Goal: Navigation & Orientation: Understand site structure

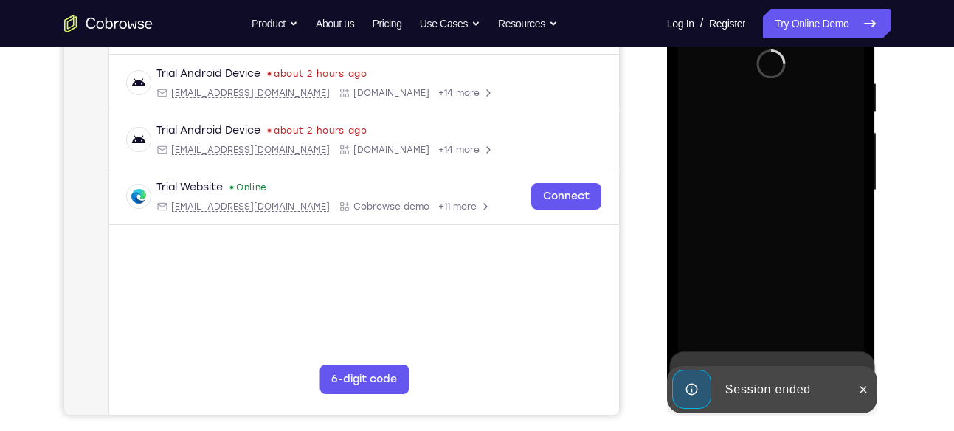
scroll to position [274, 0]
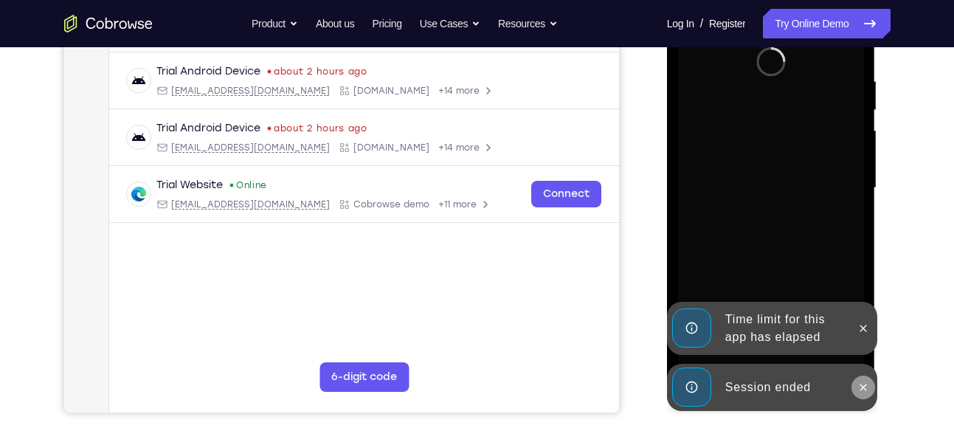
click at [858, 378] on button at bounding box center [864, 388] width 24 height 24
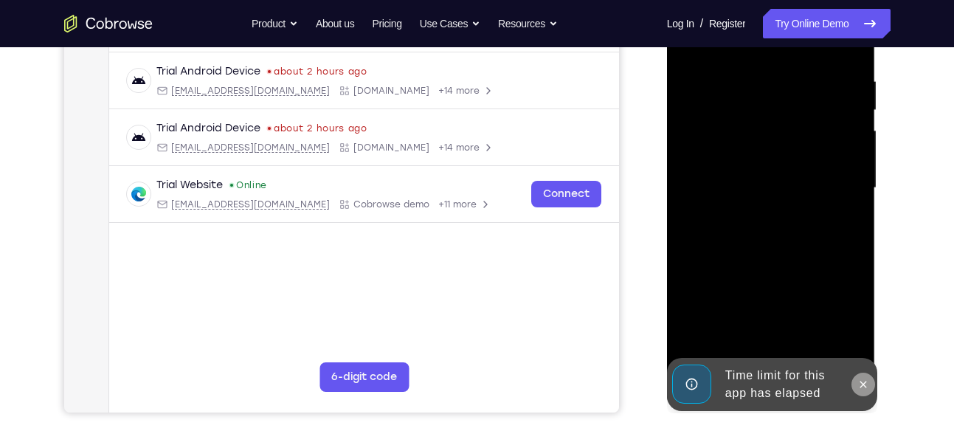
click at [863, 379] on icon at bounding box center [864, 385] width 12 height 12
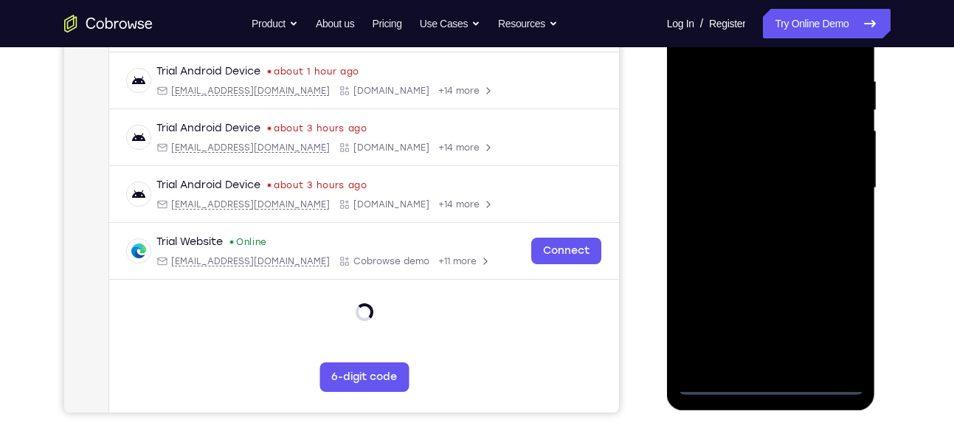
click at [771, 379] on div at bounding box center [771, 188] width 186 height 413
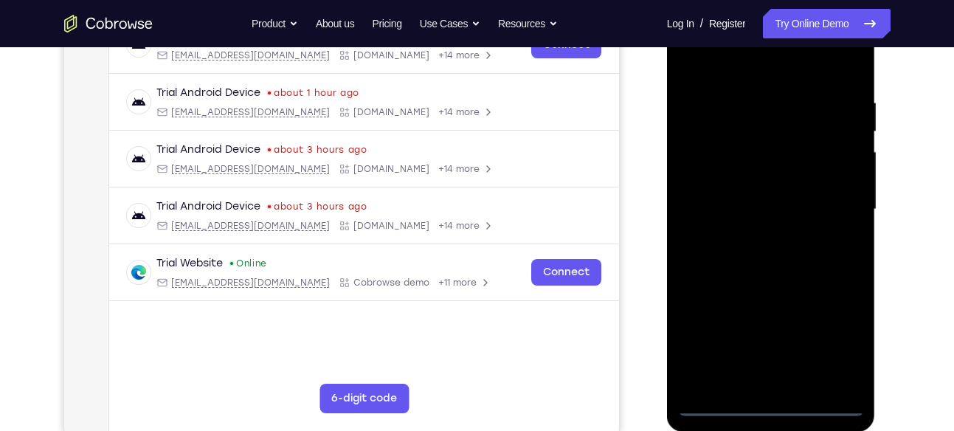
scroll to position [238, 0]
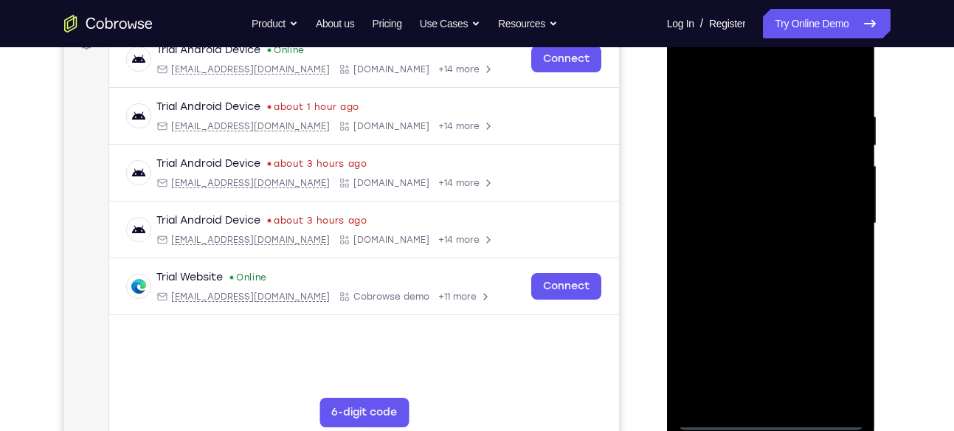
click at [837, 362] on div at bounding box center [771, 223] width 186 height 413
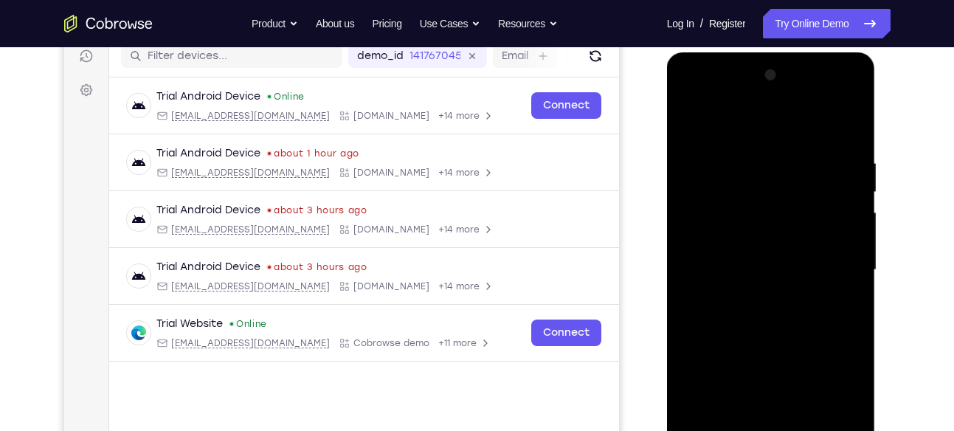
click at [705, 94] on div at bounding box center [771, 269] width 186 height 413
click at [737, 188] on div at bounding box center [771, 269] width 186 height 413
click at [740, 228] on div at bounding box center [771, 269] width 186 height 413
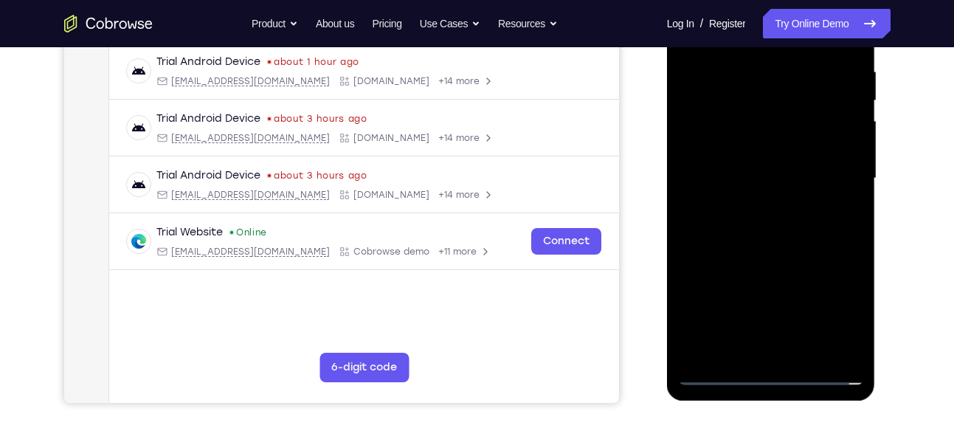
scroll to position [289, 0]
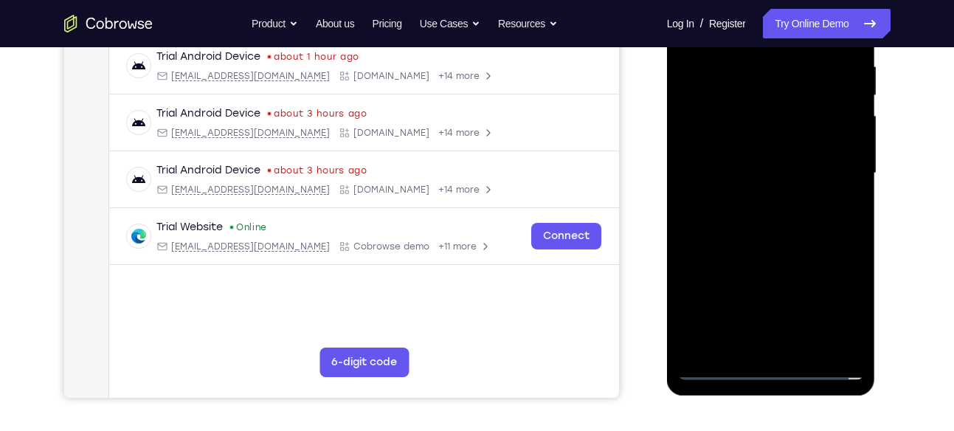
click at [744, 226] on div at bounding box center [771, 173] width 186 height 413
drag, startPoint x: 767, startPoint y: 219, endPoint x: 762, endPoint y: 177, distance: 42.4
click at [762, 177] on div at bounding box center [771, 173] width 186 height 413
drag, startPoint x: 773, startPoint y: 280, endPoint x: 790, endPoint y: 150, distance: 131.0
click at [790, 150] on div at bounding box center [771, 173] width 186 height 413
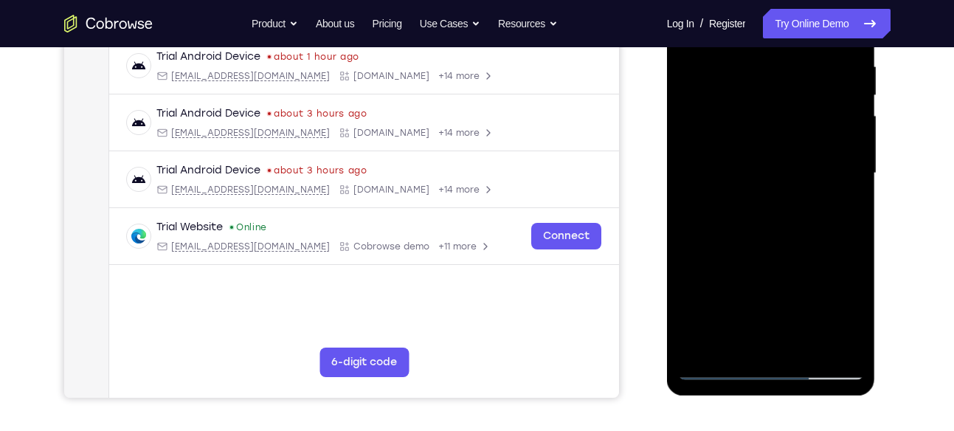
drag, startPoint x: 788, startPoint y: 305, endPoint x: 787, endPoint y: 247, distance: 57.6
click at [787, 247] on div at bounding box center [771, 173] width 186 height 413
click at [798, 257] on div at bounding box center [771, 173] width 186 height 413
click at [773, 189] on div at bounding box center [771, 173] width 186 height 413
click at [834, 241] on div at bounding box center [771, 173] width 186 height 413
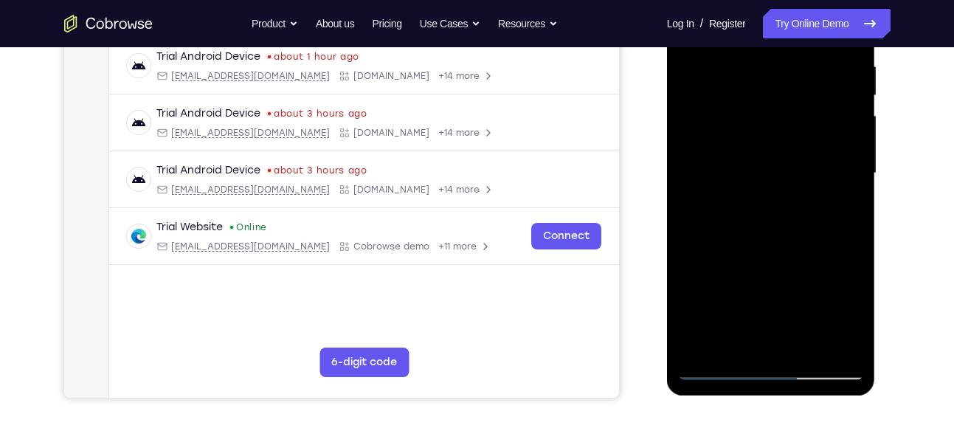
click at [718, 179] on div at bounding box center [771, 173] width 186 height 413
click at [715, 241] on div at bounding box center [771, 173] width 186 height 413
click at [718, 241] on div at bounding box center [771, 173] width 186 height 413
click at [766, 198] on div at bounding box center [771, 173] width 186 height 413
click at [723, 243] on div at bounding box center [771, 173] width 186 height 413
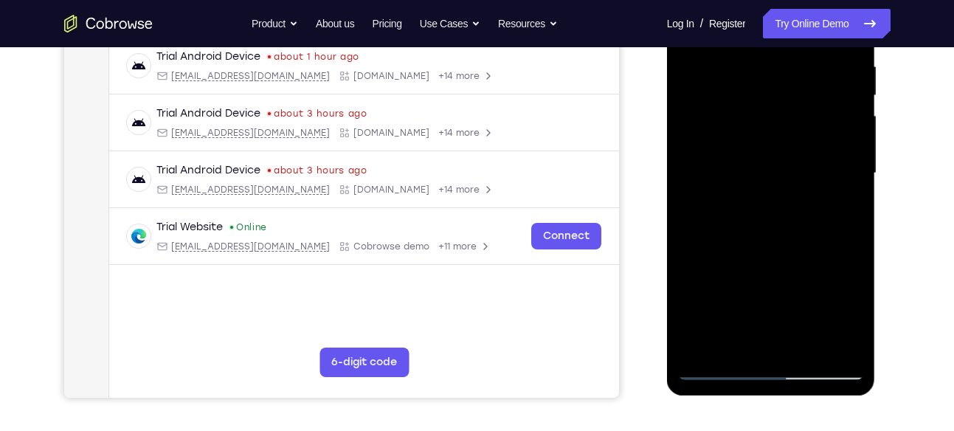
click at [731, 243] on div at bounding box center [771, 173] width 186 height 413
click at [734, 243] on div at bounding box center [771, 173] width 186 height 413
click at [766, 187] on div at bounding box center [771, 173] width 186 height 413
click at [741, 242] on div at bounding box center [771, 173] width 186 height 413
click at [749, 241] on div at bounding box center [771, 173] width 186 height 413
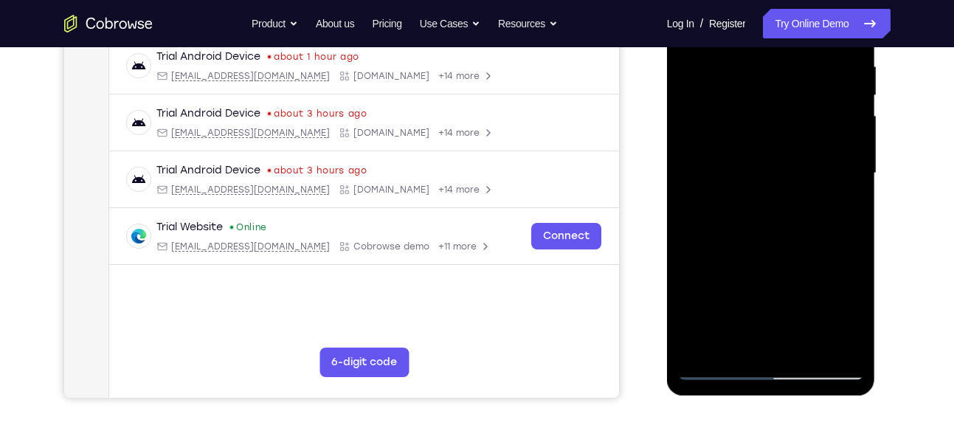
click at [767, 239] on div at bounding box center [771, 173] width 186 height 413
click at [777, 239] on div at bounding box center [771, 173] width 186 height 413
click at [723, 256] on div at bounding box center [771, 173] width 186 height 413
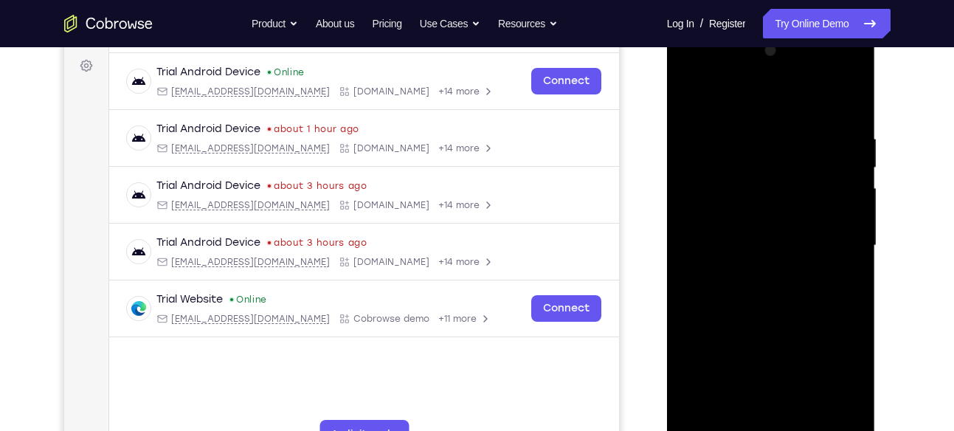
scroll to position [207, 0]
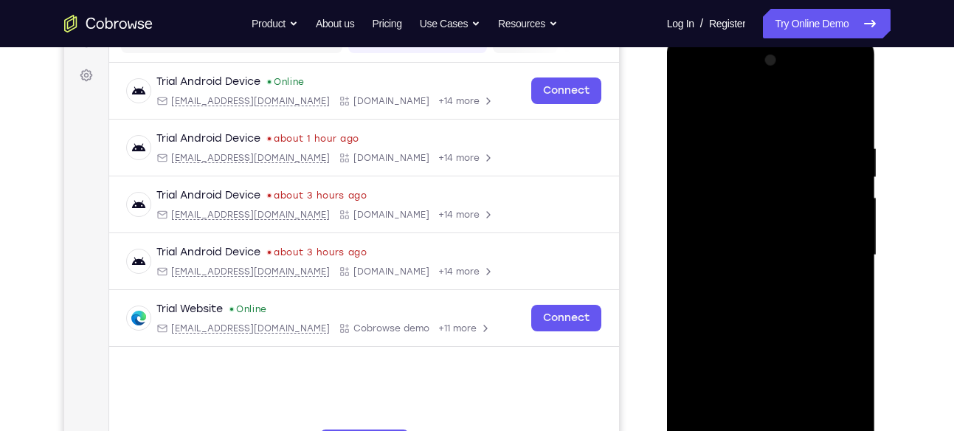
click at [847, 111] on div at bounding box center [771, 255] width 186 height 413
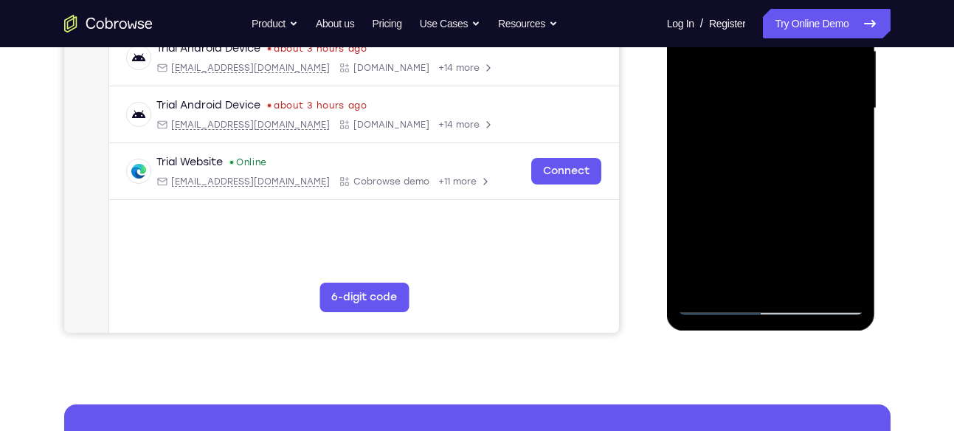
scroll to position [297, 0]
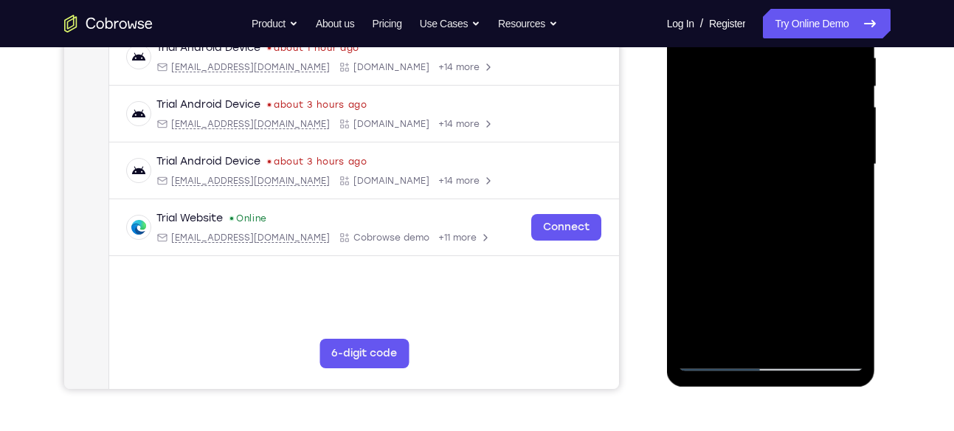
click at [764, 183] on div at bounding box center [771, 164] width 186 height 413
click at [726, 184] on div at bounding box center [771, 164] width 186 height 413
click at [713, 233] on div at bounding box center [771, 164] width 186 height 413
click at [721, 233] on div at bounding box center [771, 164] width 186 height 413
click at [735, 233] on div at bounding box center [771, 164] width 186 height 413
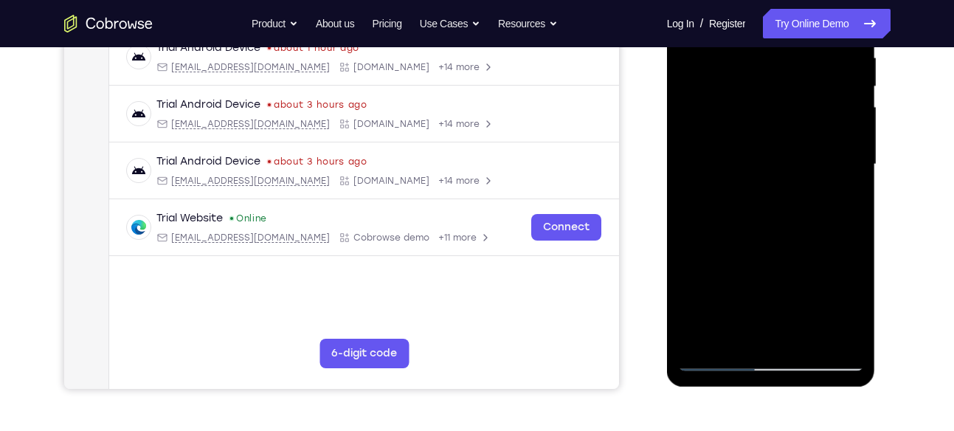
click at [774, 183] on div at bounding box center [771, 164] width 186 height 413
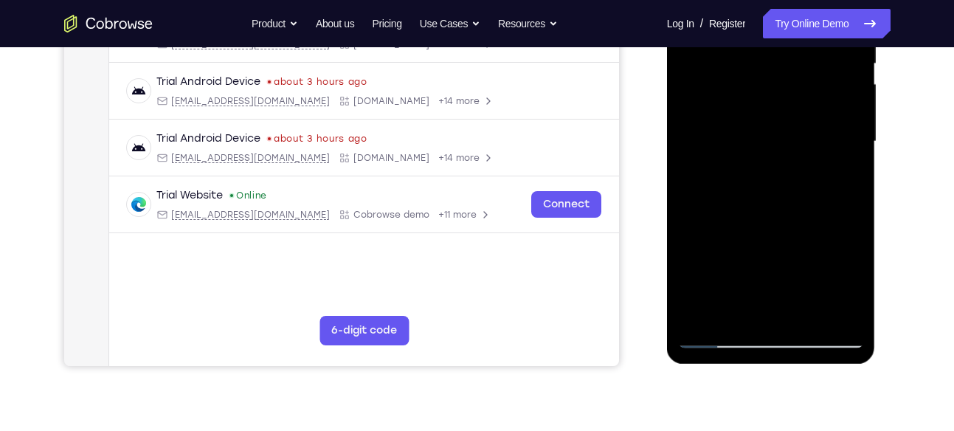
scroll to position [321, 0]
click at [781, 182] on div at bounding box center [771, 140] width 186 height 413
click at [767, 207] on div at bounding box center [771, 140] width 186 height 413
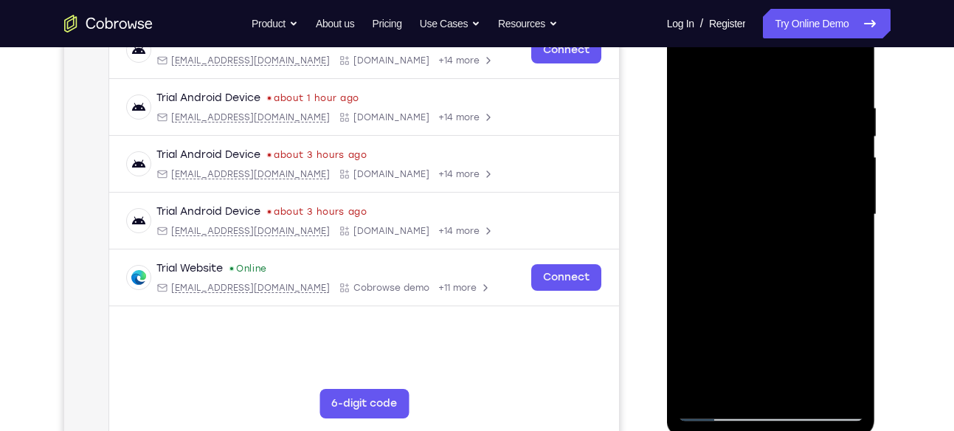
scroll to position [240, 0]
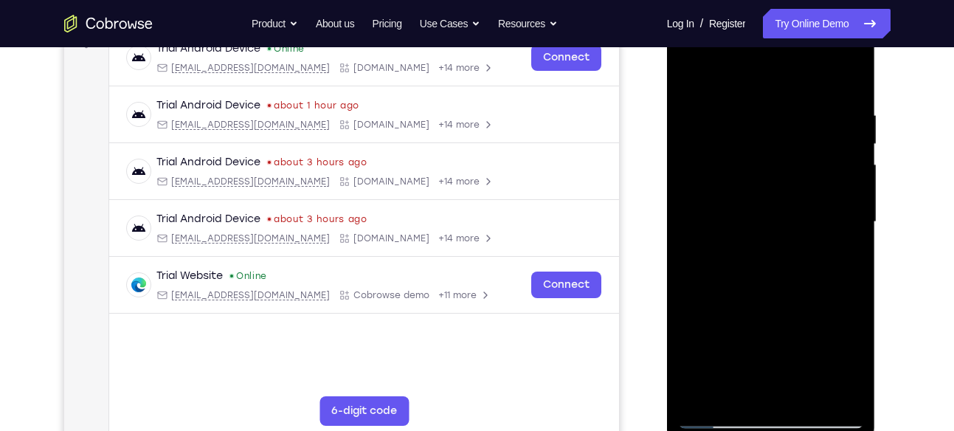
click at [757, 71] on div at bounding box center [771, 222] width 186 height 413
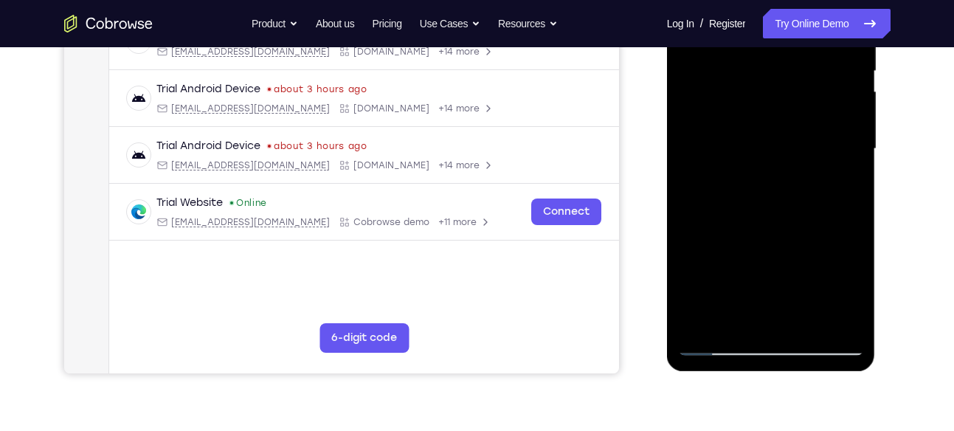
scroll to position [314, 0]
drag, startPoint x: 766, startPoint y: 208, endPoint x: 772, endPoint y: 134, distance: 74.1
click at [772, 134] on div at bounding box center [771, 148] width 186 height 413
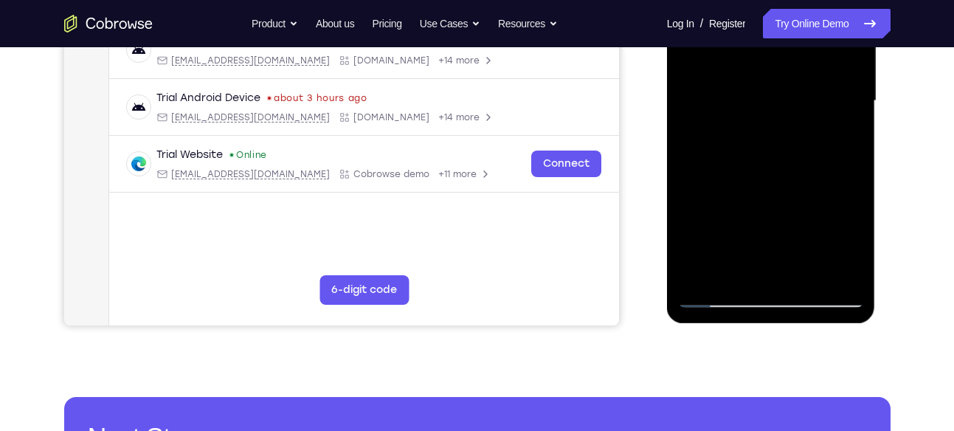
scroll to position [357, 0]
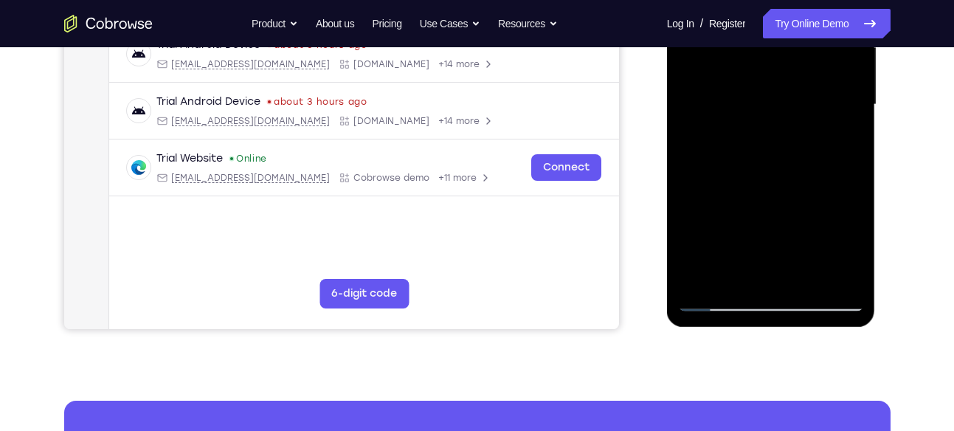
drag, startPoint x: 777, startPoint y: 221, endPoint x: 780, endPoint y: 166, distance: 55.4
click at [780, 166] on div at bounding box center [771, 104] width 186 height 413
drag, startPoint x: 793, startPoint y: 204, endPoint x: 789, endPoint y: 151, distance: 53.3
click at [789, 151] on div at bounding box center [771, 104] width 186 height 413
click at [794, 173] on div at bounding box center [771, 104] width 186 height 413
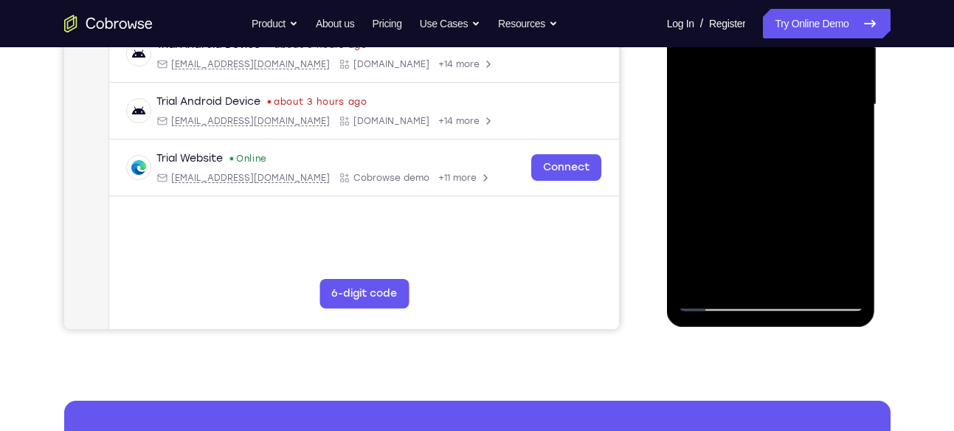
drag, startPoint x: 709, startPoint y: 238, endPoint x: 723, endPoint y: 161, distance: 78.8
click at [723, 161] on div at bounding box center [771, 104] width 186 height 413
drag, startPoint x: 810, startPoint y: 241, endPoint x: 830, endPoint y: 70, distance: 172.5
click at [830, 70] on div at bounding box center [771, 104] width 186 height 413
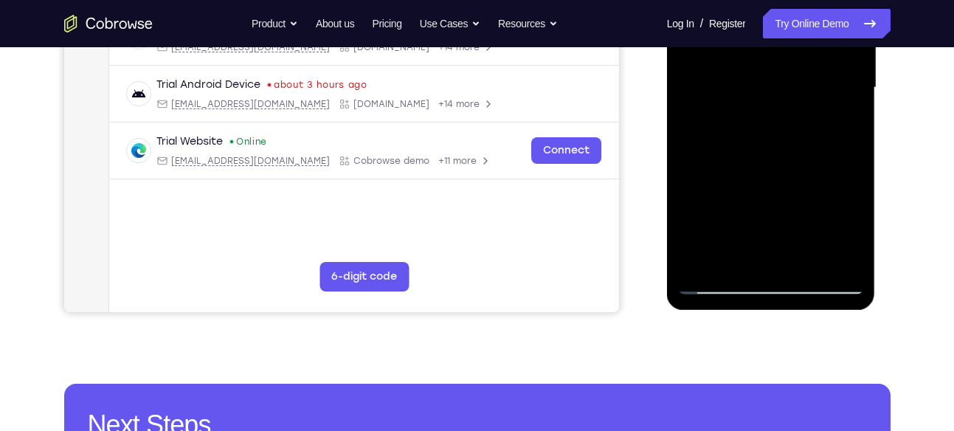
scroll to position [375, 0]
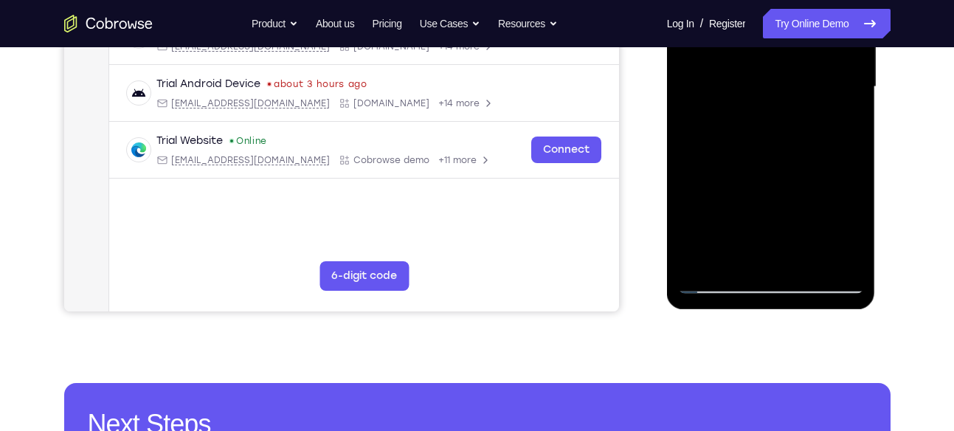
click at [718, 285] on div at bounding box center [771, 86] width 186 height 413
drag, startPoint x: 789, startPoint y: 223, endPoint x: 794, endPoint y: 152, distance: 71.0
click at [794, 152] on div at bounding box center [771, 86] width 186 height 413
drag, startPoint x: 778, startPoint y: 189, endPoint x: 785, endPoint y: 78, distance: 111.7
click at [785, 78] on div at bounding box center [771, 86] width 186 height 413
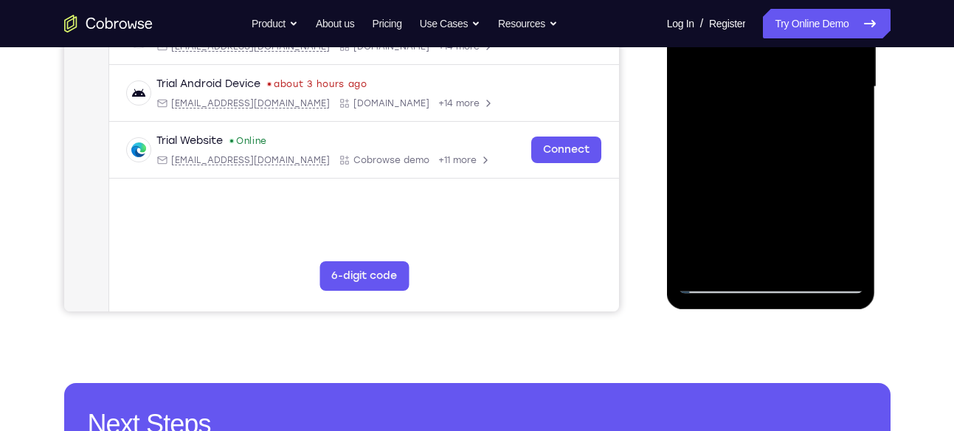
click at [787, 141] on div at bounding box center [771, 86] width 186 height 413
click at [783, 111] on div at bounding box center [771, 86] width 186 height 413
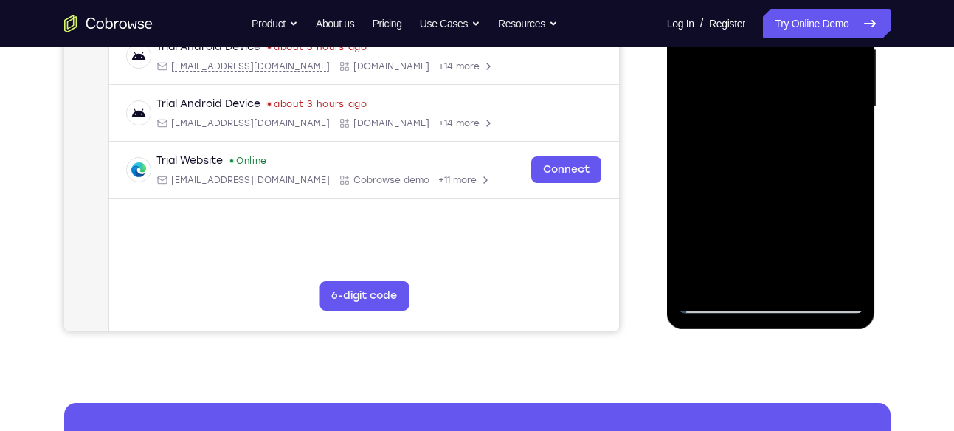
scroll to position [353, 0]
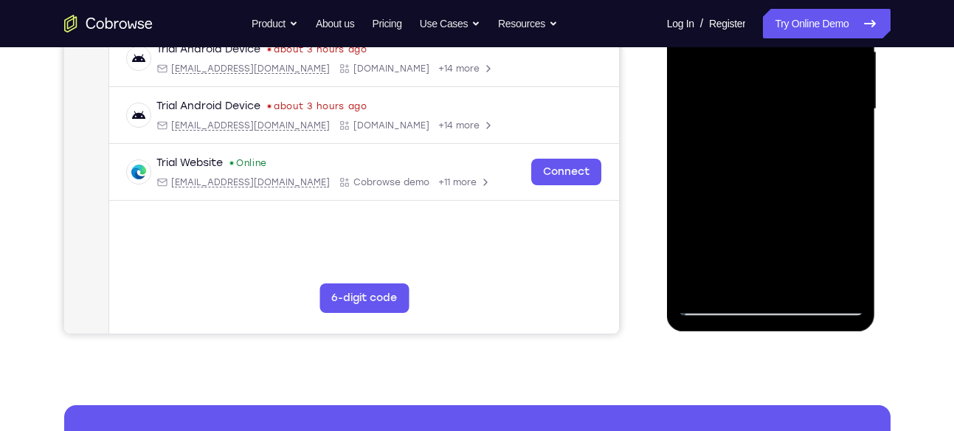
click at [768, 134] on div at bounding box center [771, 109] width 186 height 413
click at [719, 142] on div at bounding box center [771, 109] width 186 height 413
click at [725, 174] on div at bounding box center [771, 109] width 186 height 413
click at [743, 124] on div at bounding box center [771, 109] width 186 height 413
click at [734, 136] on div at bounding box center [771, 109] width 186 height 413
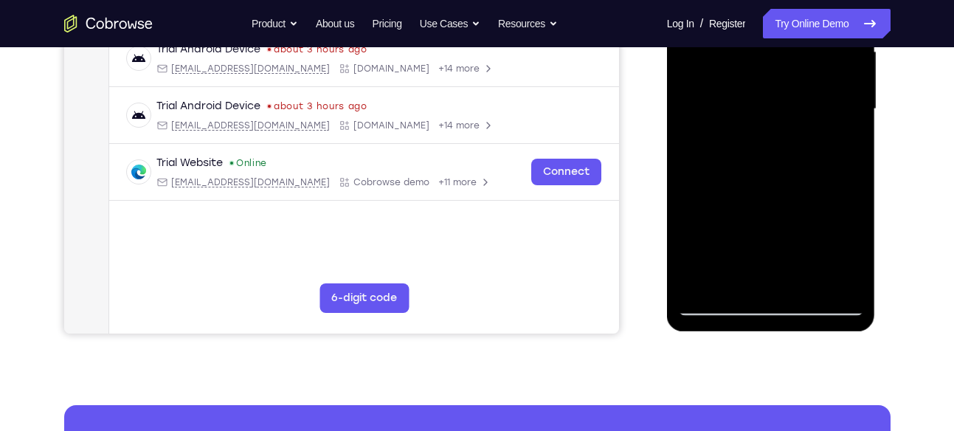
click at [749, 179] on div at bounding box center [771, 109] width 186 height 413
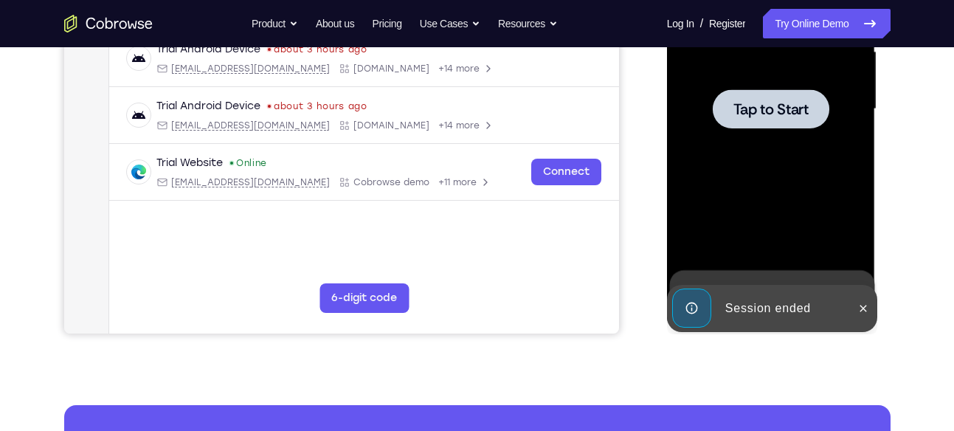
click at [781, 140] on div at bounding box center [771, 109] width 186 height 413
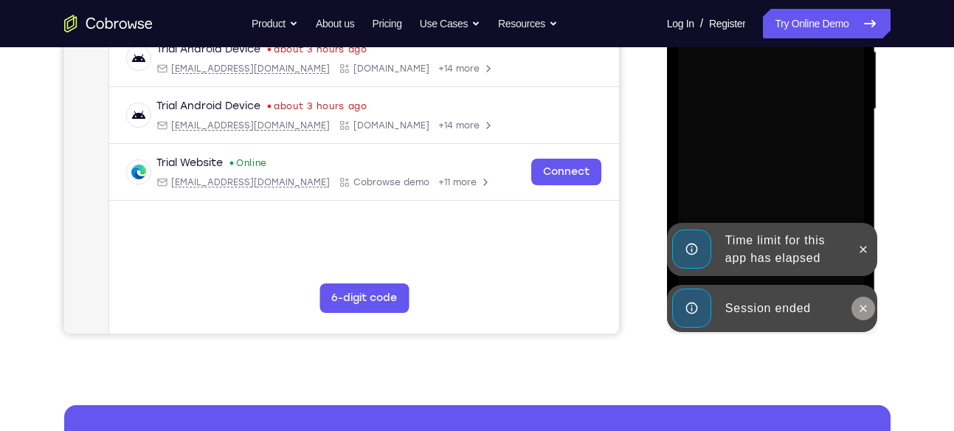
click at [864, 309] on icon at bounding box center [864, 308] width 7 height 7
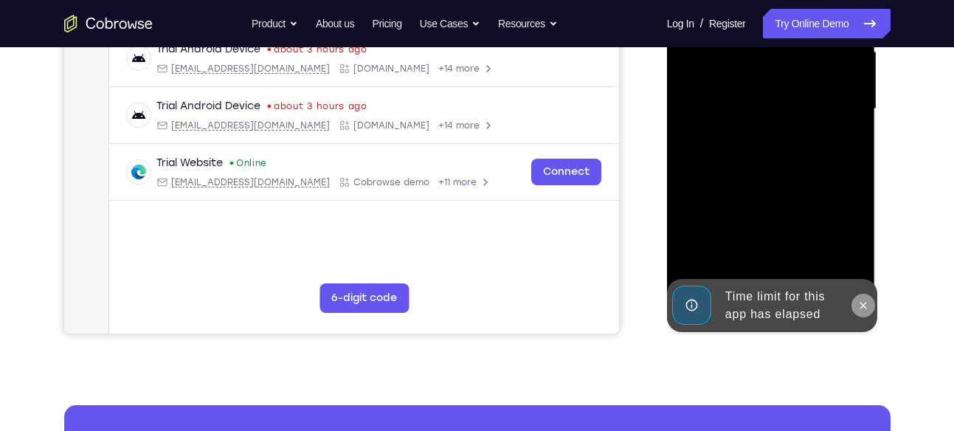
click at [863, 300] on icon at bounding box center [864, 306] width 12 height 12
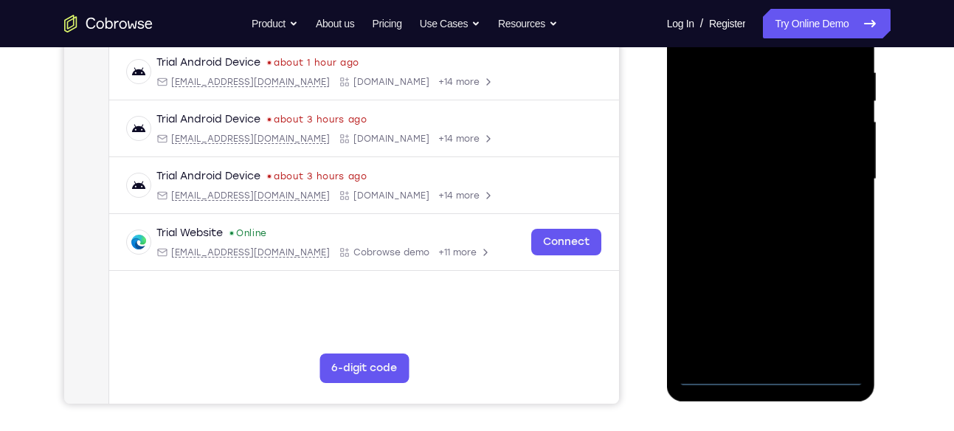
scroll to position [334, 0]
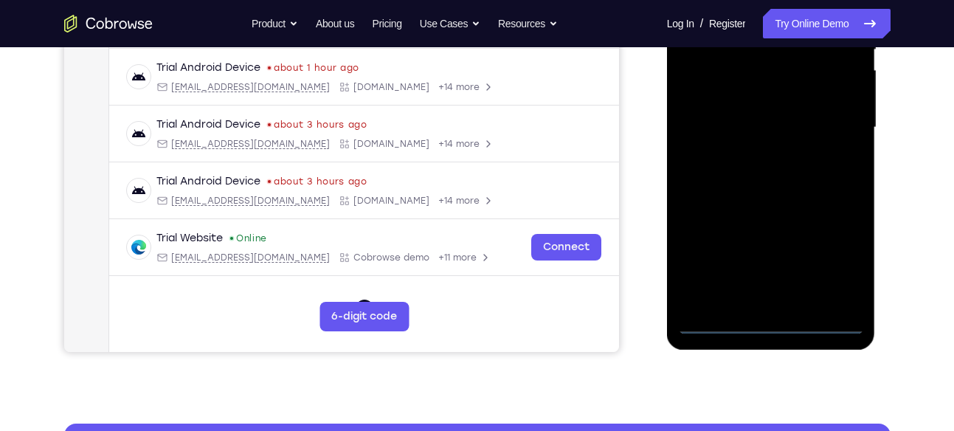
click at [770, 321] on div at bounding box center [771, 127] width 186 height 413
click at [845, 261] on div at bounding box center [771, 127] width 186 height 413
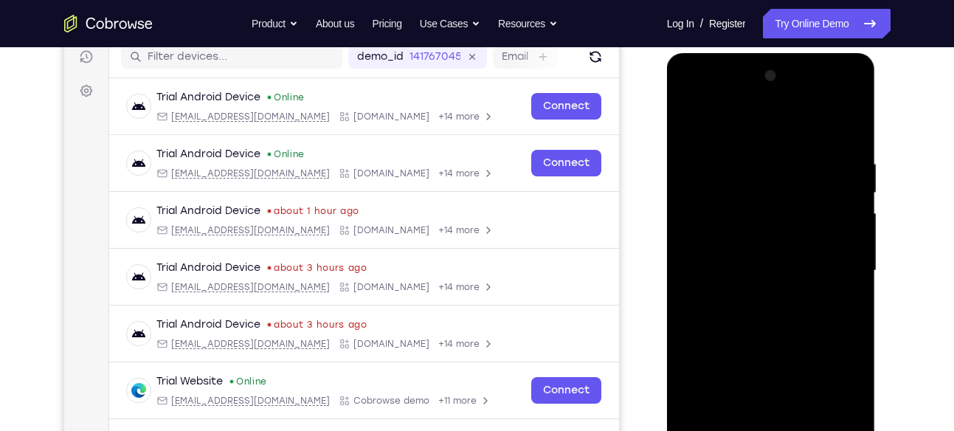
scroll to position [190, 0]
click at [695, 103] on div at bounding box center [771, 271] width 186 height 413
click at [729, 188] on div at bounding box center [771, 271] width 186 height 413
click at [719, 225] on div at bounding box center [771, 271] width 186 height 413
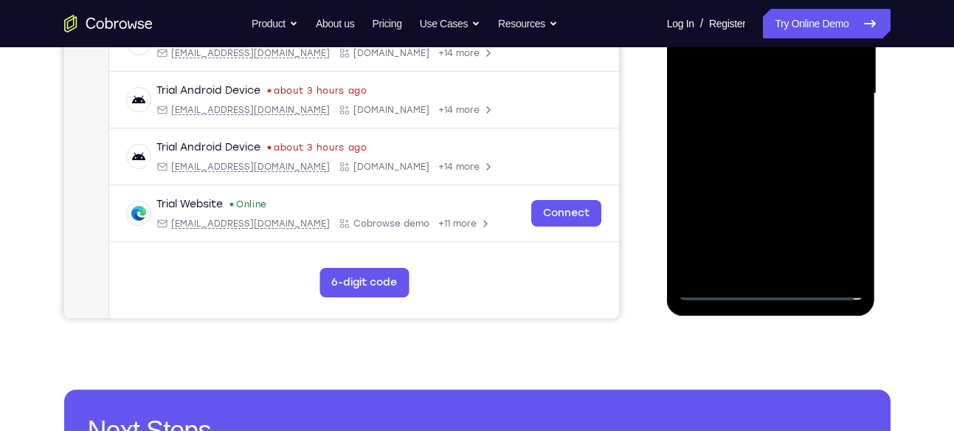
scroll to position [388, 0]
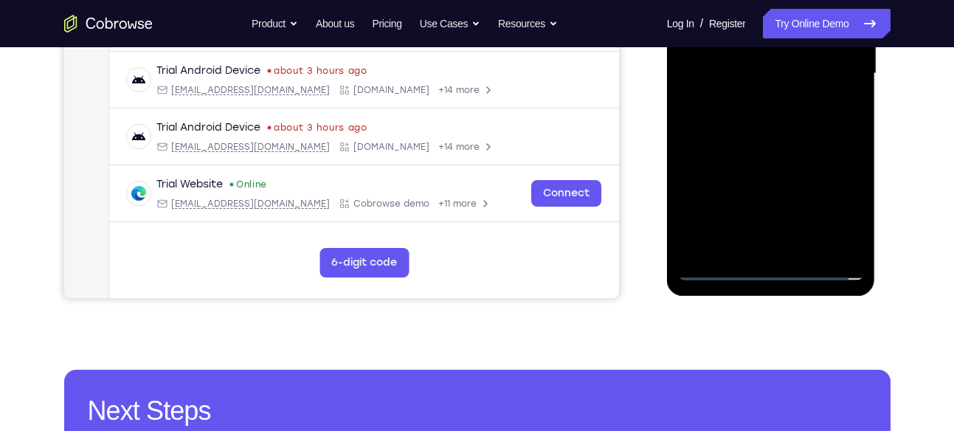
click at [778, 158] on div at bounding box center [771, 73] width 186 height 413
click at [748, 83] on div at bounding box center [771, 73] width 186 height 413
click at [773, 94] on div at bounding box center [771, 73] width 186 height 413
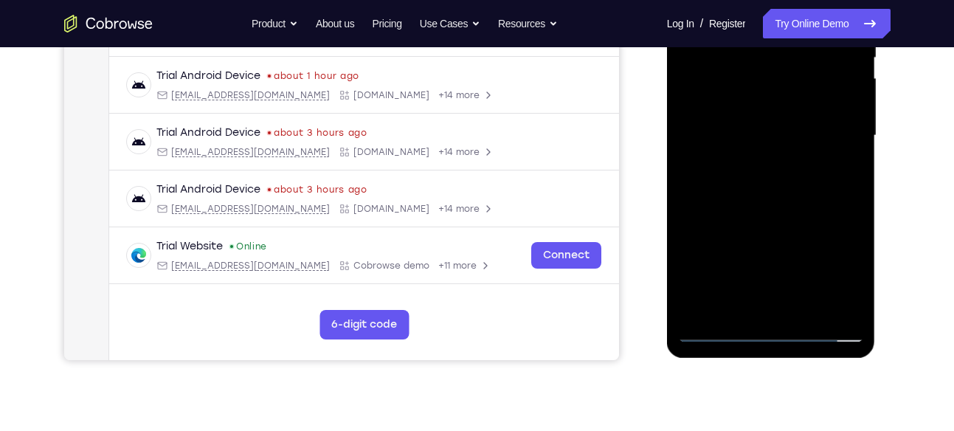
scroll to position [325, 0]
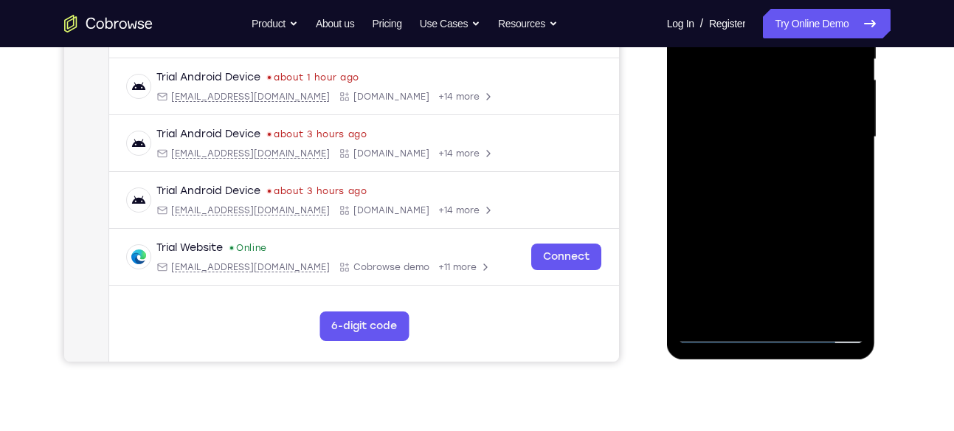
click at [841, 205] on div at bounding box center [771, 137] width 186 height 413
click at [735, 159] on div at bounding box center [771, 137] width 186 height 413
click at [715, 210] on div at bounding box center [771, 137] width 186 height 413
click at [726, 210] on div at bounding box center [771, 137] width 186 height 413
click at [715, 206] on div at bounding box center [771, 137] width 186 height 413
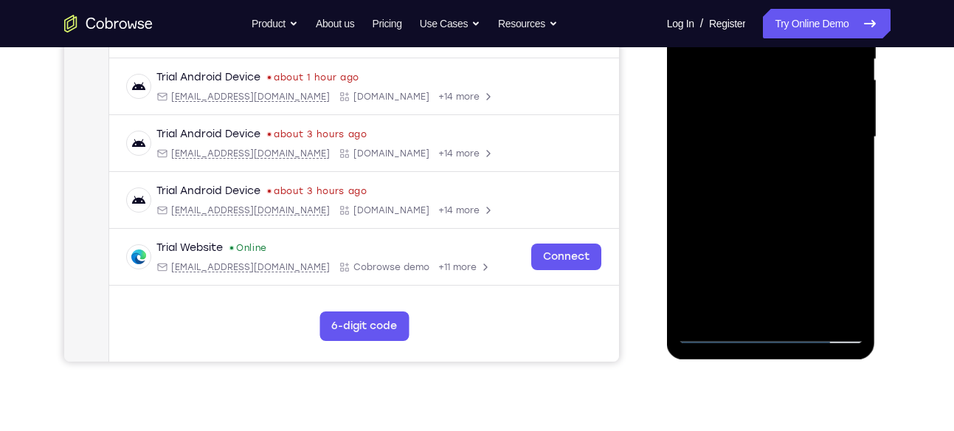
click at [718, 206] on div at bounding box center [771, 137] width 186 height 413
click at [723, 204] on div at bounding box center [771, 137] width 186 height 413
click at [731, 206] on div at bounding box center [771, 137] width 186 height 413
click at [767, 173] on div at bounding box center [771, 137] width 186 height 413
click at [751, 203] on div at bounding box center [771, 137] width 186 height 413
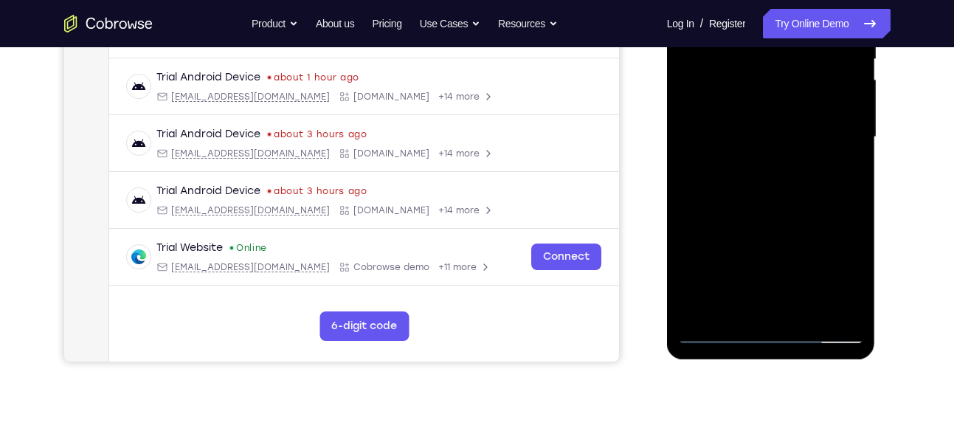
click at [770, 208] on div at bounding box center [771, 137] width 186 height 413
click at [780, 207] on div at bounding box center [771, 137] width 186 height 413
click at [785, 207] on div at bounding box center [771, 137] width 186 height 413
click at [795, 168] on div at bounding box center [771, 137] width 186 height 413
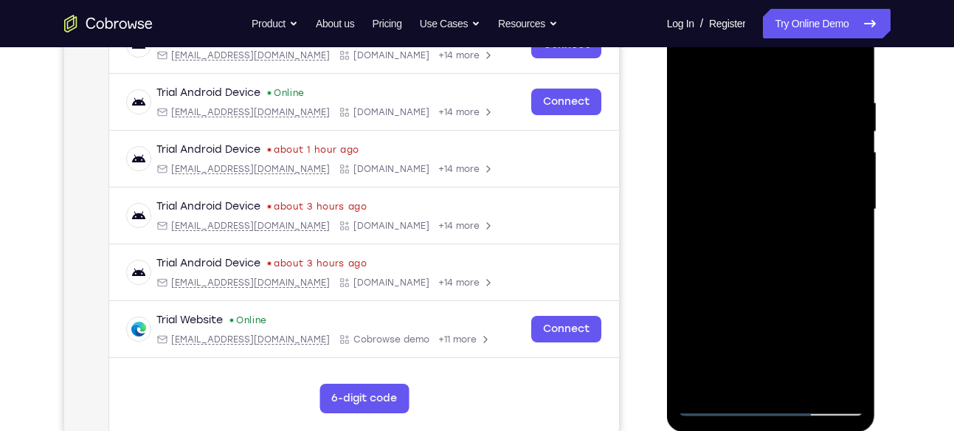
scroll to position [211, 0]
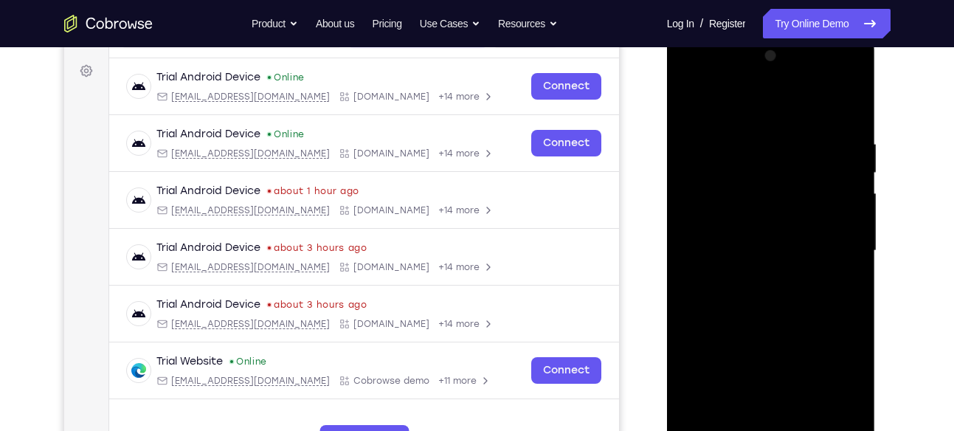
click at [846, 103] on div at bounding box center [771, 250] width 186 height 413
click at [774, 269] on div at bounding box center [771, 250] width 186 height 413
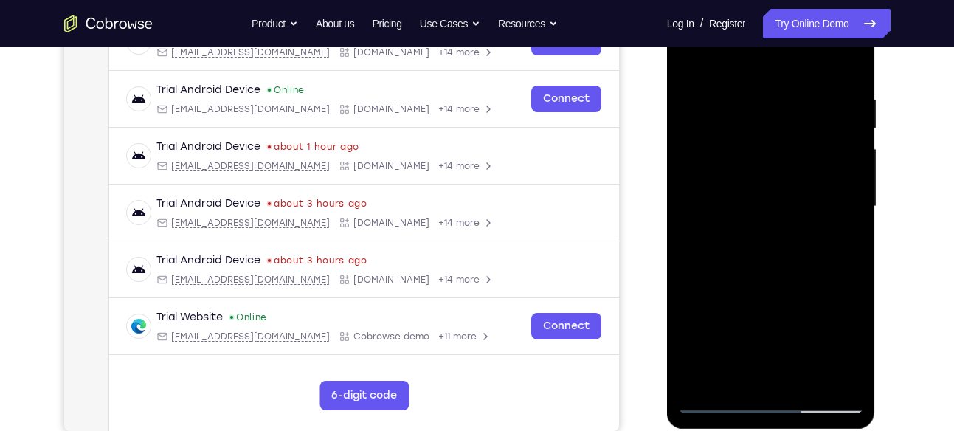
scroll to position [256, 0]
click at [737, 226] on div at bounding box center [771, 205] width 186 height 413
click at [719, 273] on div at bounding box center [771, 205] width 186 height 413
click at [733, 275] on div at bounding box center [771, 205] width 186 height 413
click at [746, 275] on div at bounding box center [771, 205] width 186 height 413
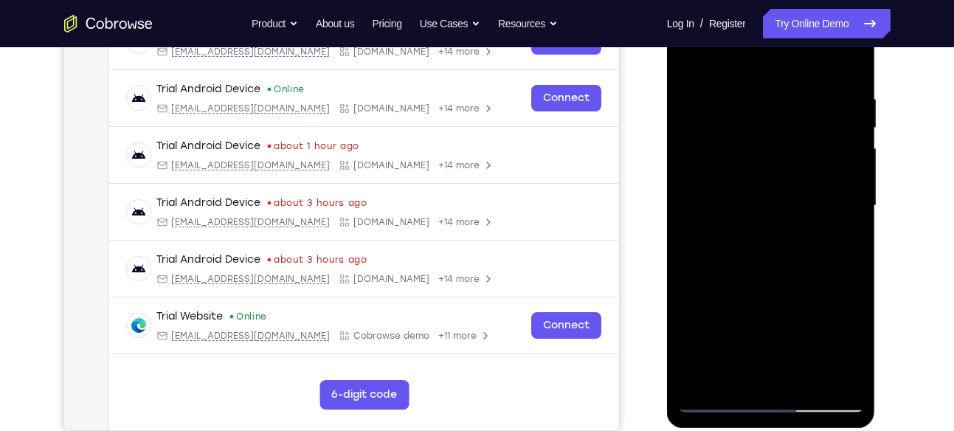
click at [742, 275] on div at bounding box center [771, 205] width 186 height 413
click at [736, 275] on div at bounding box center [771, 205] width 186 height 413
click at [726, 272] on div at bounding box center [771, 205] width 186 height 413
click at [713, 272] on div at bounding box center [771, 205] width 186 height 413
click at [708, 274] on div at bounding box center [771, 205] width 186 height 413
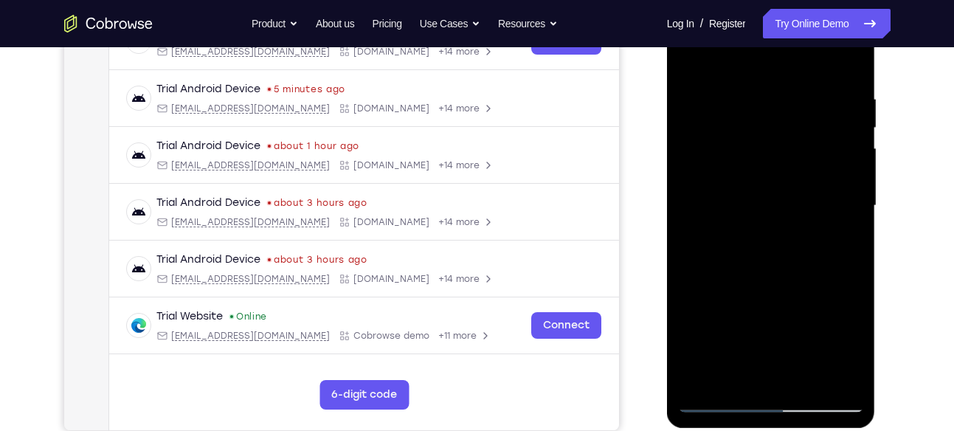
click at [773, 220] on div at bounding box center [771, 205] width 186 height 413
click at [713, 274] on div at bounding box center [771, 205] width 186 height 413
click at [720, 274] on div at bounding box center [771, 205] width 186 height 413
click at [713, 274] on div at bounding box center [771, 205] width 186 height 413
click at [763, 216] on div at bounding box center [771, 205] width 186 height 413
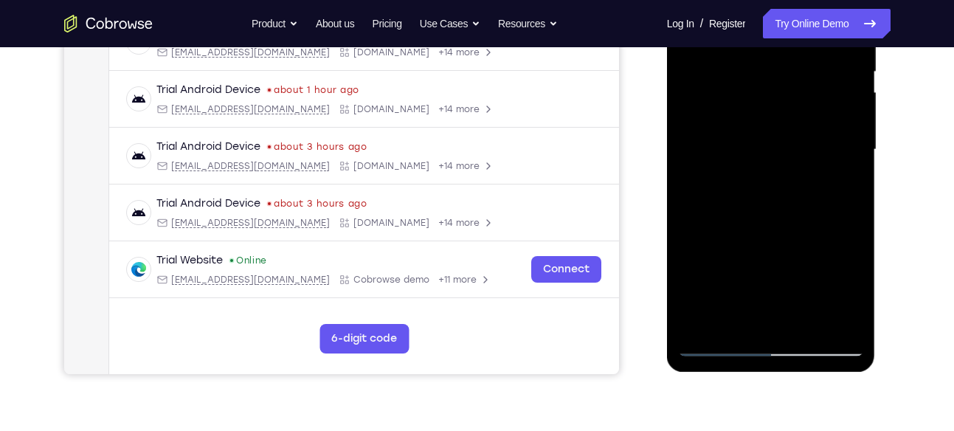
scroll to position [304, 0]
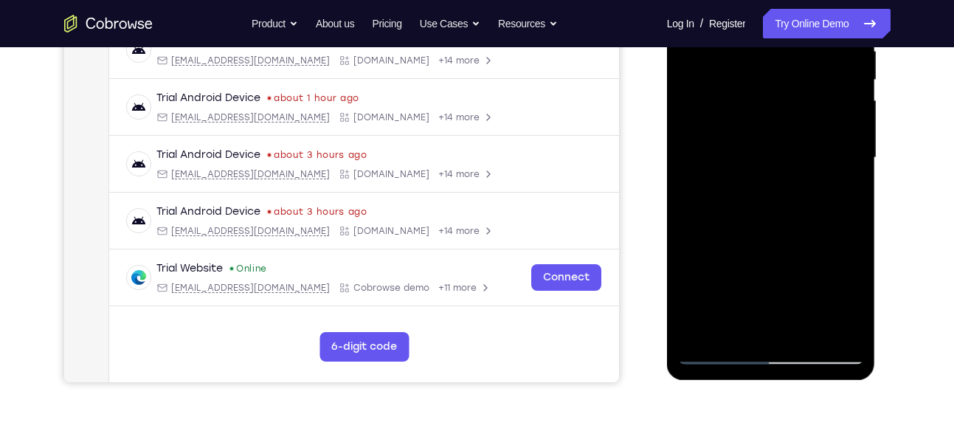
click at [741, 183] on div at bounding box center [771, 157] width 186 height 413
click at [718, 224] on div at bounding box center [771, 157] width 186 height 413
click at [720, 225] on div at bounding box center [771, 157] width 186 height 413
click at [723, 226] on div at bounding box center [771, 157] width 186 height 413
click at [731, 226] on div at bounding box center [771, 157] width 186 height 413
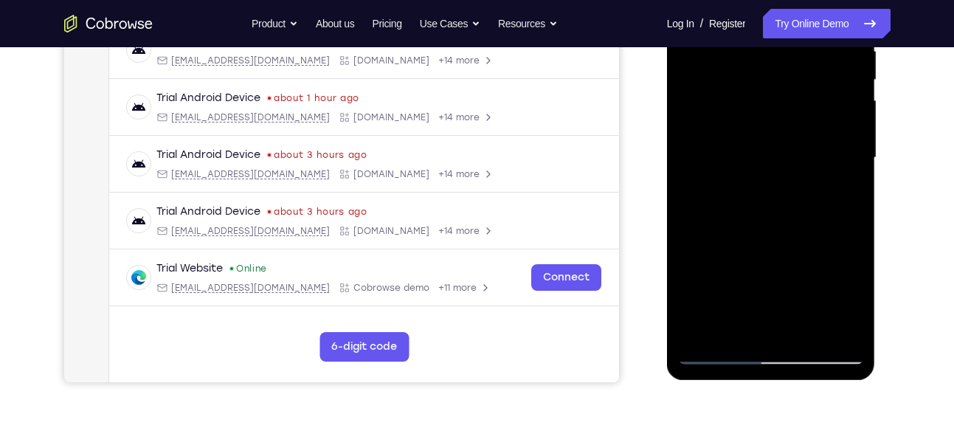
click at [737, 226] on div at bounding box center [771, 157] width 186 height 413
click at [743, 226] on div at bounding box center [771, 157] width 186 height 413
click at [736, 226] on div at bounding box center [771, 157] width 186 height 413
click at [746, 227] on div at bounding box center [771, 157] width 186 height 413
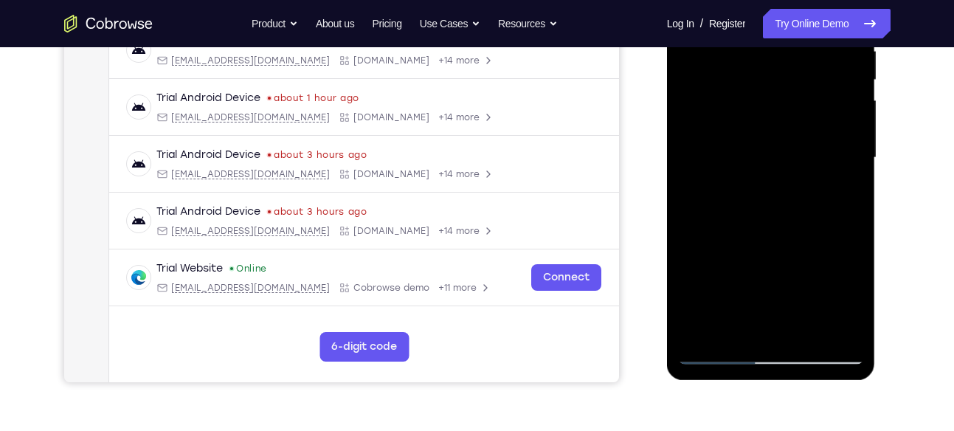
click at [758, 227] on div at bounding box center [771, 157] width 186 height 413
click at [791, 176] on div at bounding box center [771, 157] width 186 height 413
click at [775, 224] on div at bounding box center [771, 157] width 186 height 413
click at [794, 180] on div at bounding box center [771, 157] width 186 height 413
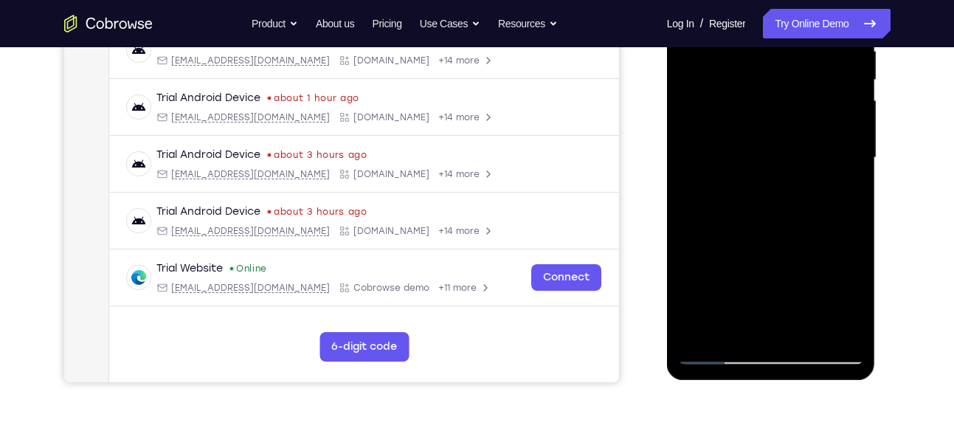
click at [818, 175] on div at bounding box center [771, 157] width 186 height 413
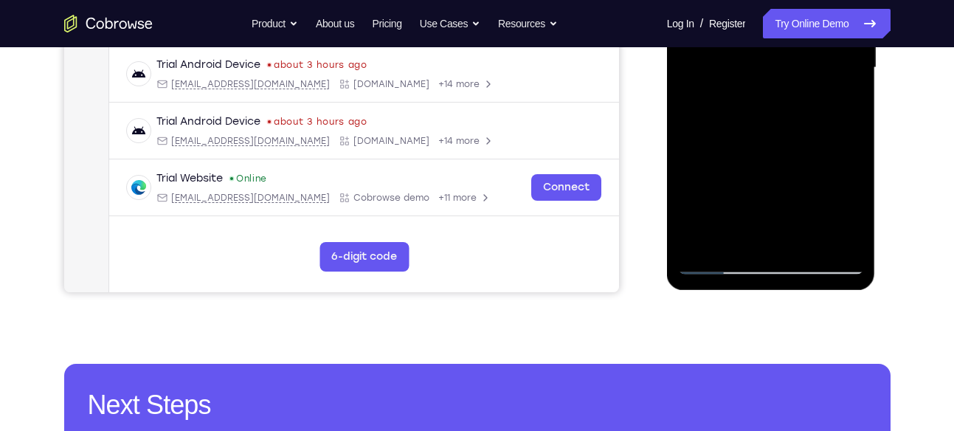
scroll to position [366, 0]
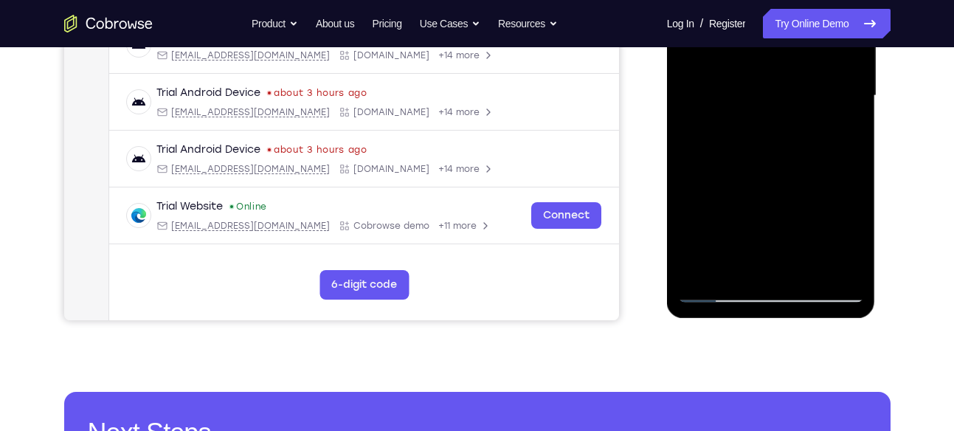
click at [794, 185] on div at bounding box center [771, 95] width 186 height 413
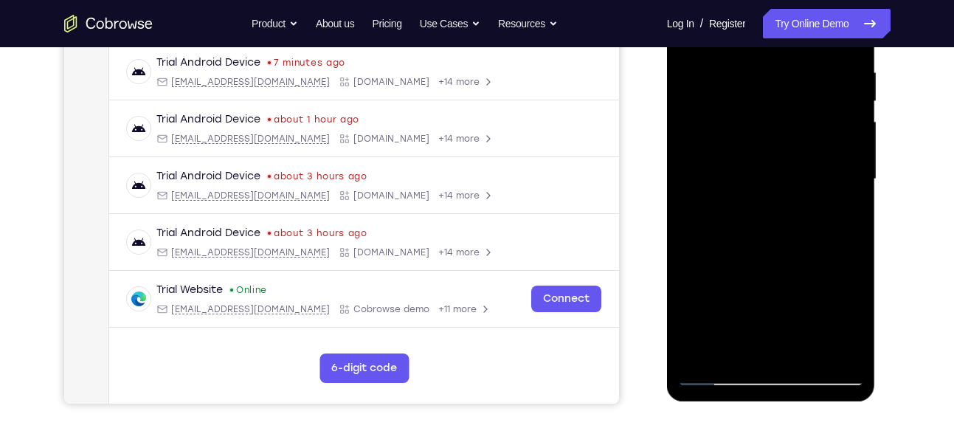
scroll to position [282, 0]
click at [769, 196] on div at bounding box center [771, 179] width 186 height 413
click at [720, 247] on div at bounding box center [771, 179] width 186 height 413
click at [751, 241] on div at bounding box center [771, 179] width 186 height 413
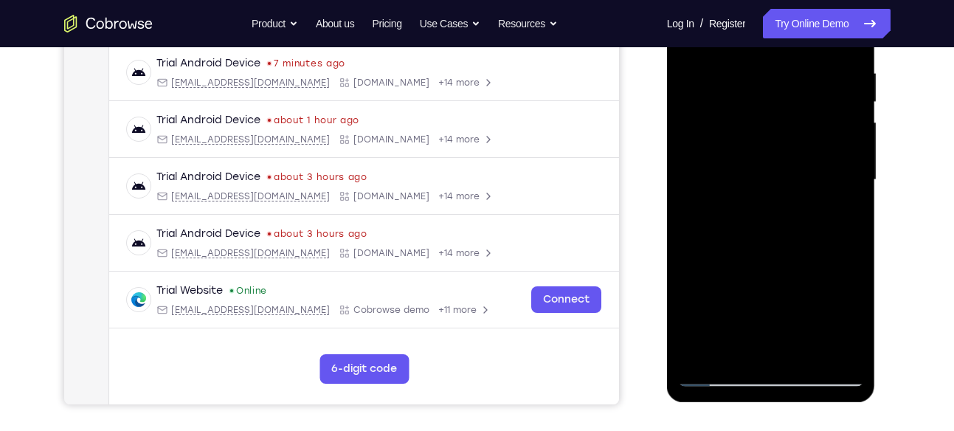
click at [772, 255] on div at bounding box center [771, 179] width 186 height 413
click at [780, 255] on div at bounding box center [771, 179] width 186 height 413
